Goal: Browse casually: Explore the website without a specific task or goal

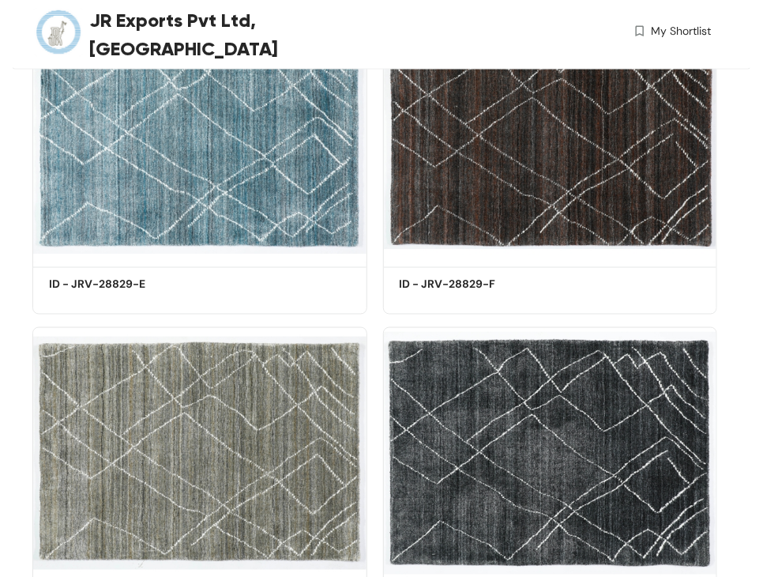
scroll to position [1275, 0]
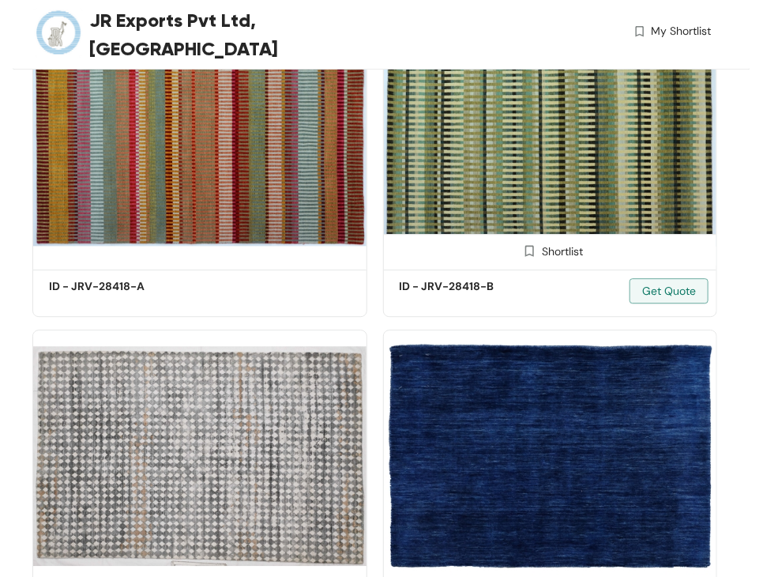
click at [540, 198] on img at bounding box center [550, 138] width 335 height 253
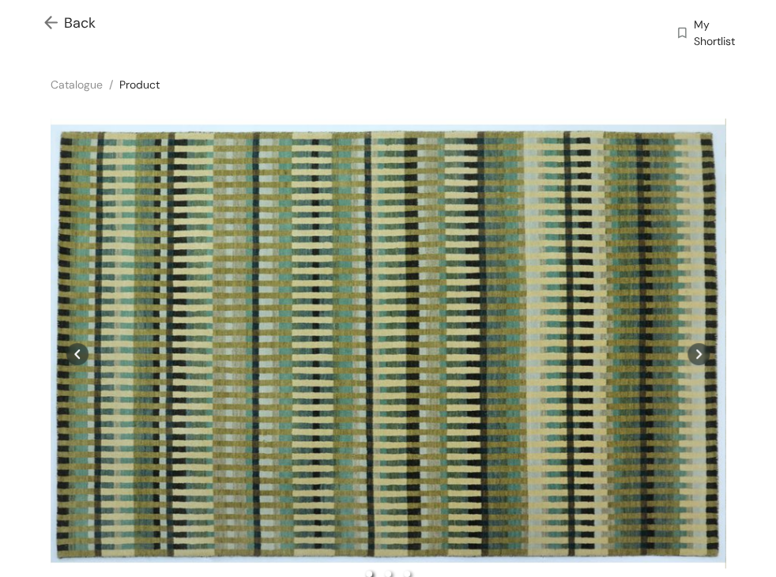
click at [79, 17] on span "Back" at bounding box center [69, 23] width 51 height 21
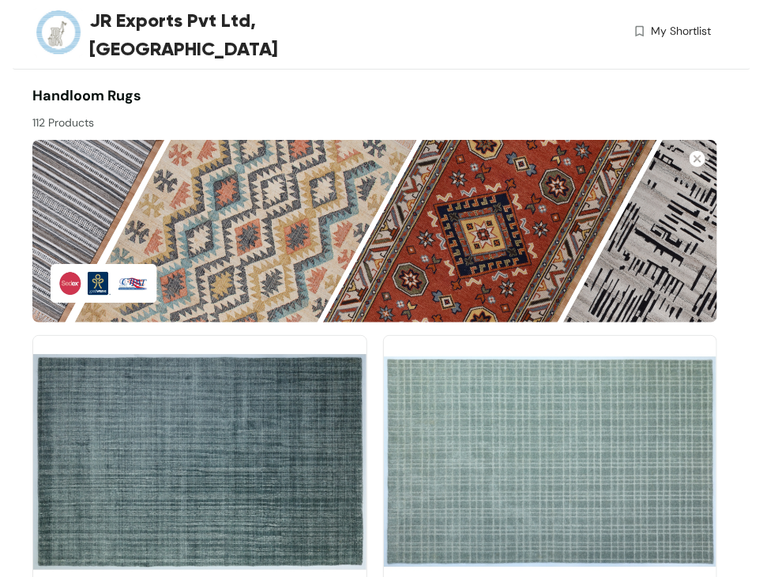
scroll to position [1275, 0]
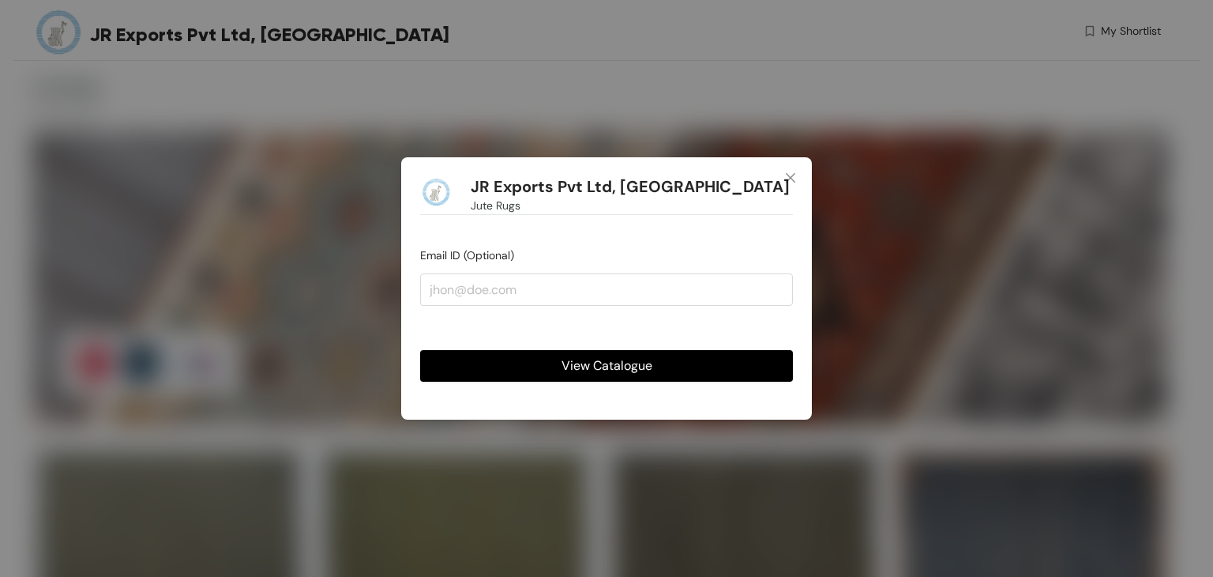
click at [625, 367] on span "View Catalogue" at bounding box center [607, 365] width 91 height 20
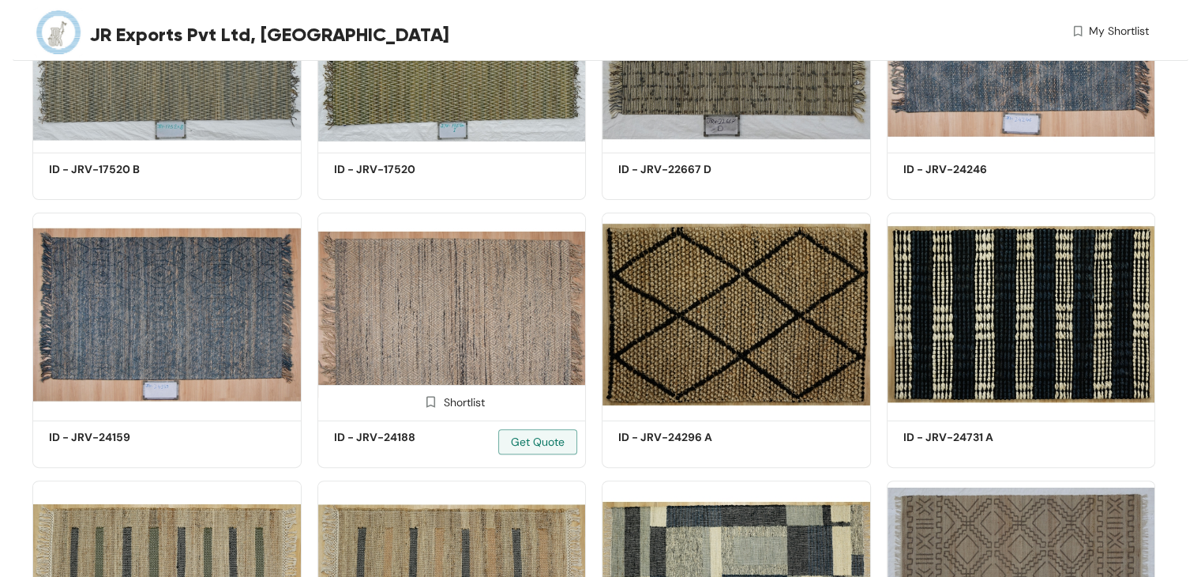
scroll to position [316, 0]
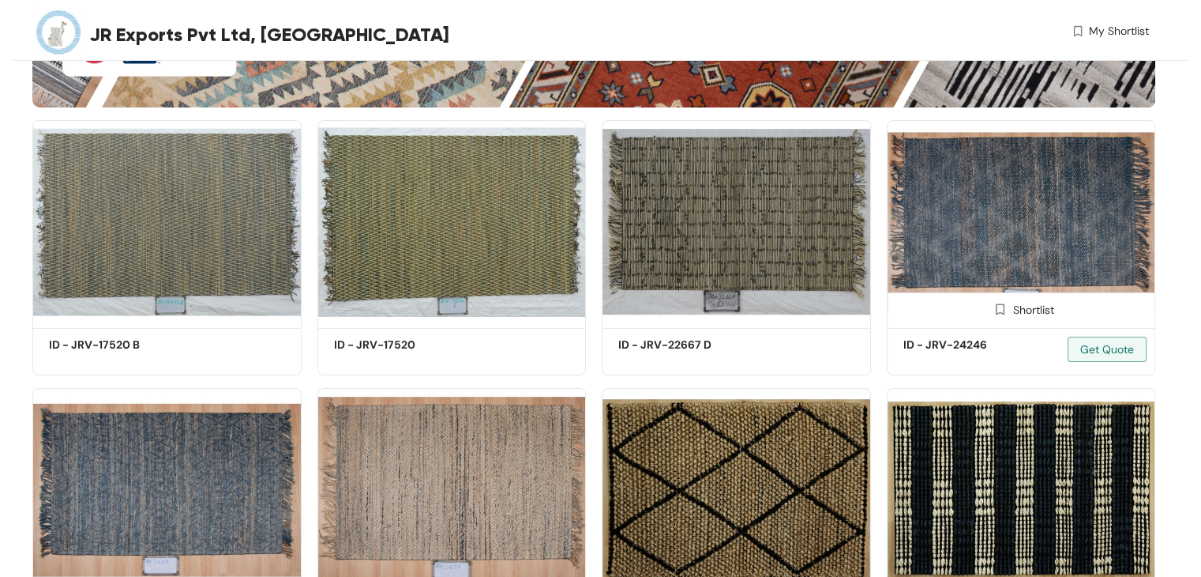
click at [1003, 238] on img at bounding box center [1021, 221] width 269 height 203
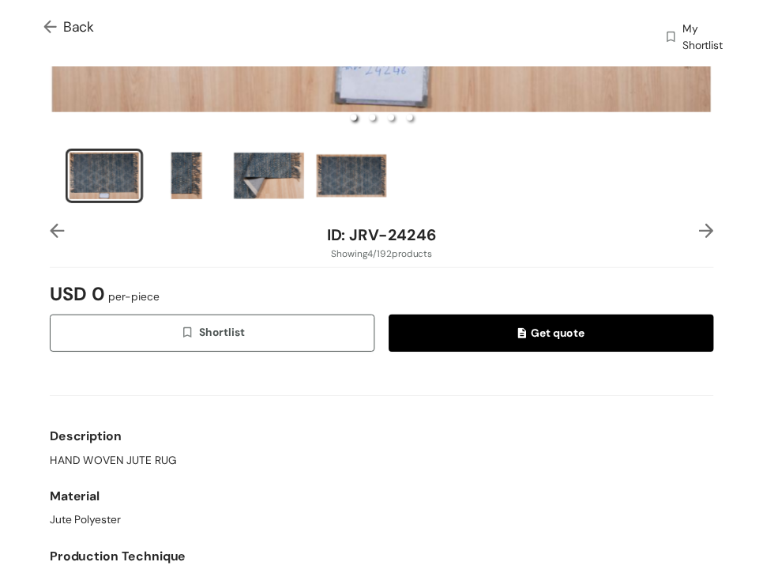
scroll to position [553, 0]
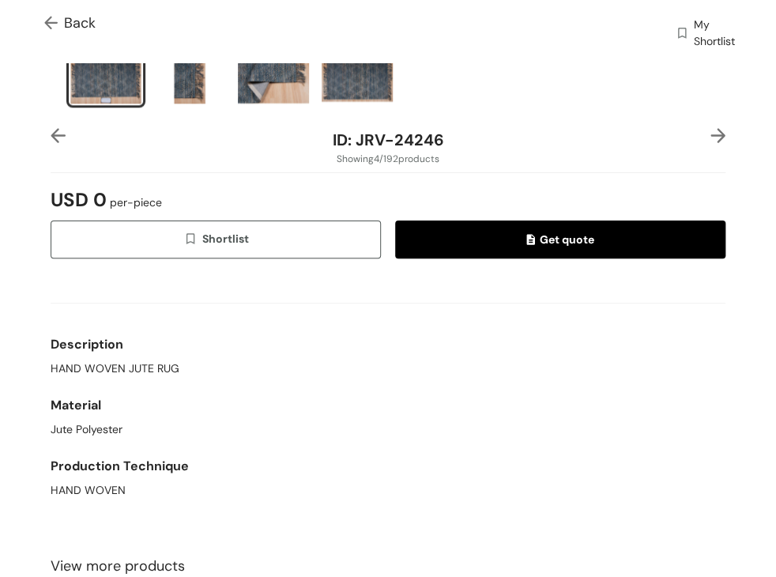
click at [50, 25] on img at bounding box center [54, 24] width 20 height 17
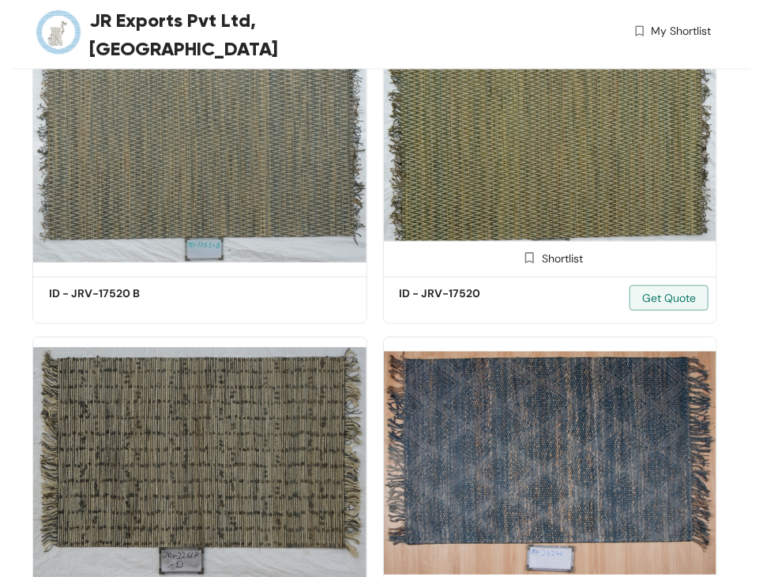
scroll to position [1275, 0]
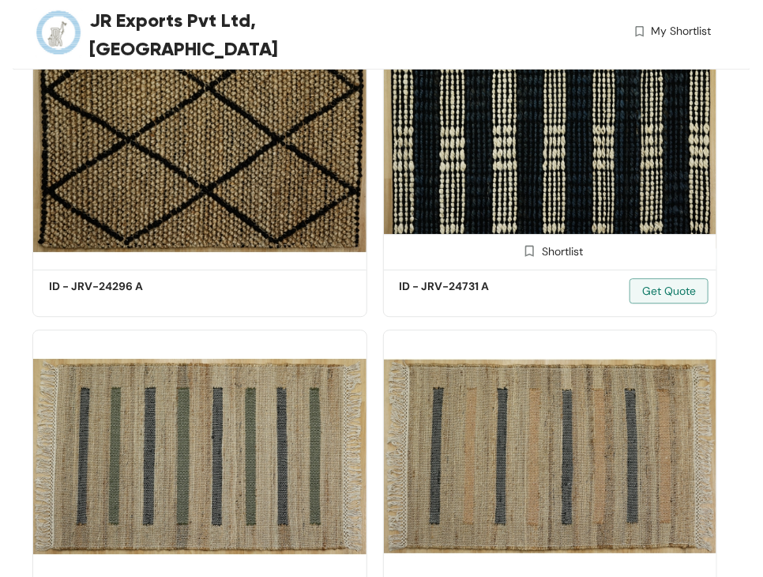
click at [521, 178] on img at bounding box center [550, 138] width 335 height 253
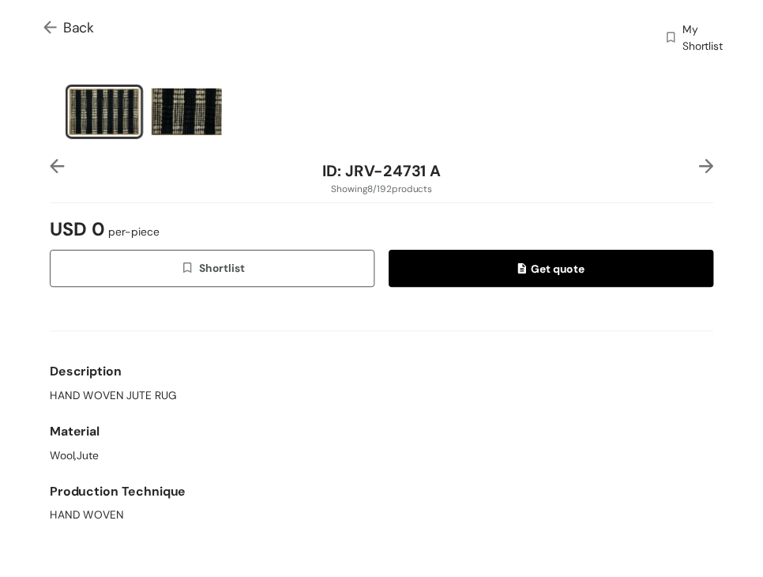
scroll to position [553, 0]
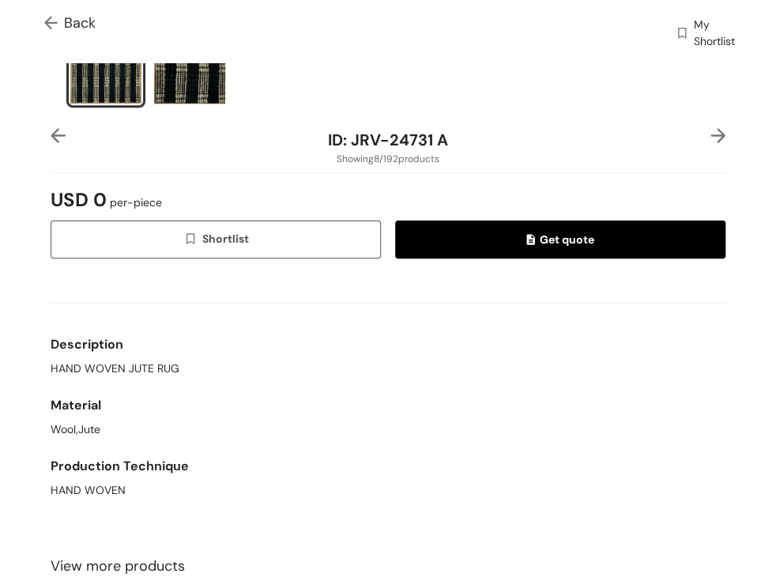
click at [32, 20] on div "Back My Shortlist" at bounding box center [388, 31] width 776 height 62
click at [48, 21] on img at bounding box center [54, 24] width 20 height 17
